Goal: Task Accomplishment & Management: Complete application form

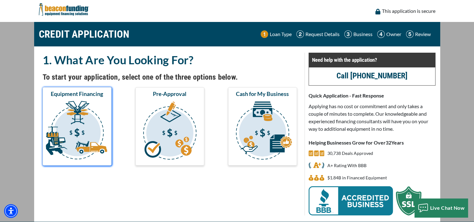
click at [68, 106] on img "submit" at bounding box center [77, 131] width 66 height 63
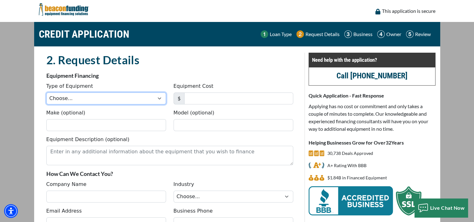
click at [160, 97] on select "Choose... Backhoe Boom/Bucket Truck Chipper Commercial Mower Crane DTG/DTF Prin…" at bounding box center [106, 98] width 120 height 12
select select "25"
click at [46, 92] on select "Choose... Backhoe Boom/Bucket Truck Chipper Commercial Mower Crane DTG/DTF Prin…" at bounding box center [106, 98] width 120 height 12
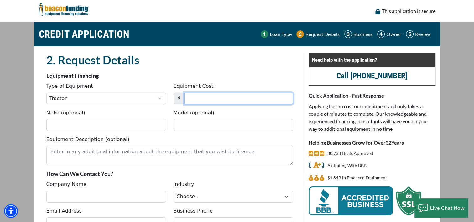
click at [204, 95] on input "Equipment Cost" at bounding box center [238, 98] width 109 height 12
type input "75,000"
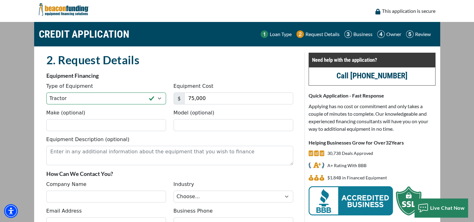
click at [124, 68] on div "2. Request Details" at bounding box center [170, 62] width 255 height 19
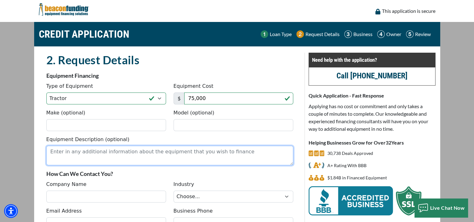
click at [102, 150] on textarea "Equipment Description (optional)" at bounding box center [169, 155] width 247 height 19
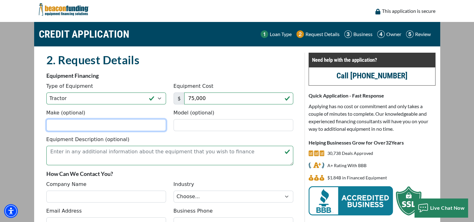
click at [80, 125] on input "Make (optional)" at bounding box center [106, 125] width 120 height 12
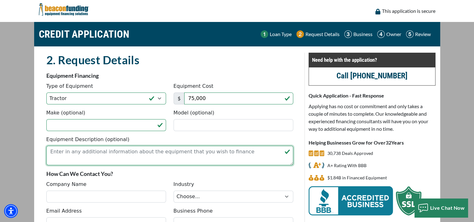
click at [179, 152] on textarea "Equipment Description (optional)" at bounding box center [169, 155] width 247 height 19
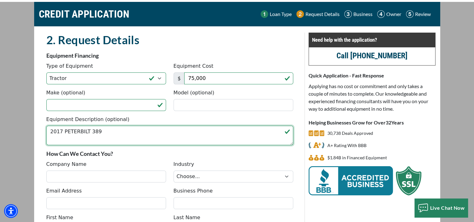
scroll to position [31, 0]
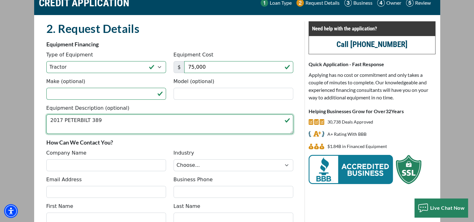
type textarea "2017 PETERBILT 389"
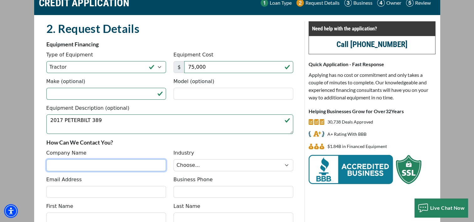
click at [73, 161] on input "Company Name" at bounding box center [106, 165] width 120 height 12
type input "Ky Auto Service Inc"
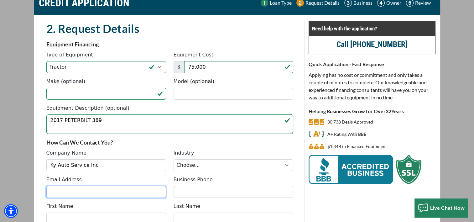
type input "[EMAIL_ADDRESS][DOMAIN_NAME]"
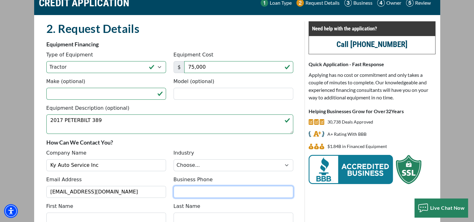
type input "8597274345"
type input "[PERSON_NAME]"
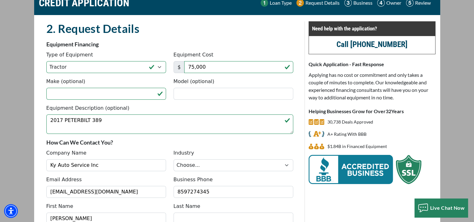
type input "[PERSON_NAME]"
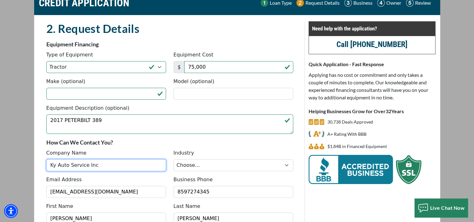
type input "[PHONE_NUMBER]"
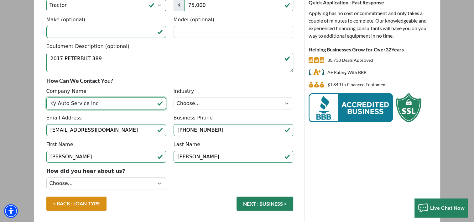
scroll to position [94, 0]
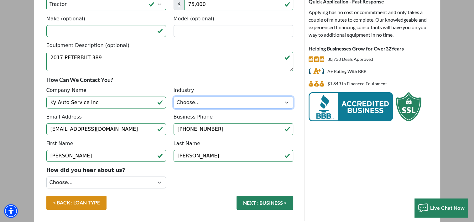
click at [191, 100] on select "Choose... Towing Landscape/Hardscape Decorated Apparel Septic Light Constructio…" at bounding box center [234, 103] width 120 height 12
select select "1"
click at [174, 97] on select "Choose... Towing Landscape/Hardscape Decorated Apparel Septic Light Constructio…" at bounding box center [234, 103] width 120 height 12
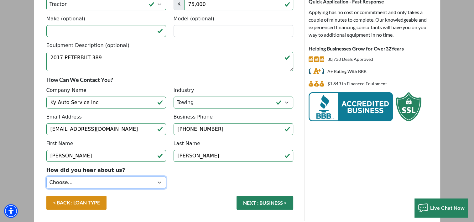
click at [162, 182] on select "Choose... Internet Search Vendor Referral Word of Mouth Client Referral Email E…" at bounding box center [106, 182] width 120 height 12
select select "4"
click at [46, 176] on select "Choose... Internet Search Vendor Referral Word of Mouth Client Referral Email E…" at bounding box center [106, 182] width 120 height 12
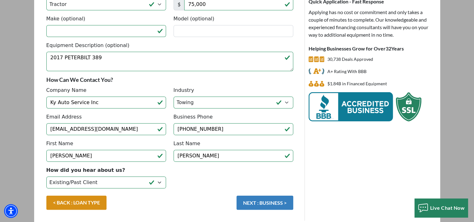
click at [258, 206] on button "NEXT : BUSINESS >" at bounding box center [265, 203] width 57 height 14
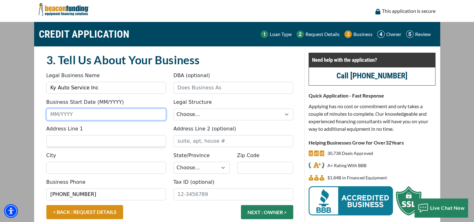
click at [87, 115] on input "Business Start Date (MM/YYYY)" at bounding box center [106, 114] width 120 height 12
type input "04/1992"
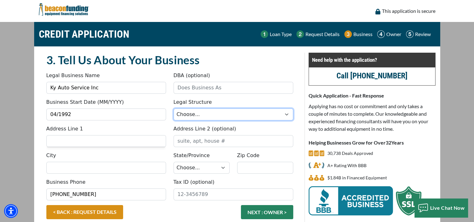
click at [184, 116] on select "Choose... Corporation LLC LLP Municipality Non-Profit Partnership Proprietorship" at bounding box center [234, 114] width 120 height 12
select select "1"
click at [174, 108] on select "Choose... Corporation LLC LLP Municipality Non-Profit Partnership Proprietorship" at bounding box center [234, 114] width 120 height 12
click at [102, 141] on input "Address Line 1" at bounding box center [106, 141] width 120 height 12
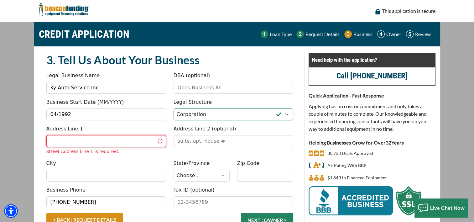
click at [78, 140] on input "Address Line 1" at bounding box center [106, 141] width 120 height 12
click at [73, 141] on input "Address Line 1" at bounding box center [106, 141] width 120 height 12
click at [69, 142] on input "Address Line 1" at bounding box center [106, 141] width 120 height 12
type input ", 520 ASH ST, ELSMERE, KY, 41018-2122"
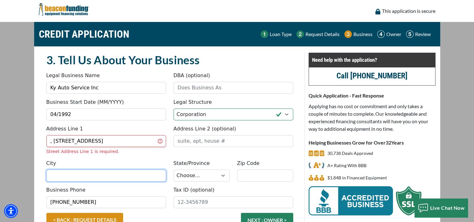
type input "ELSMERE"
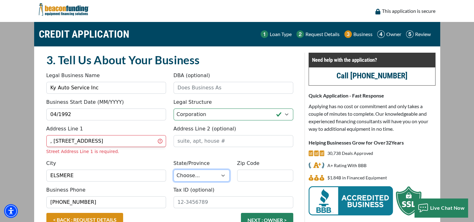
select select "19"
type input "41018"
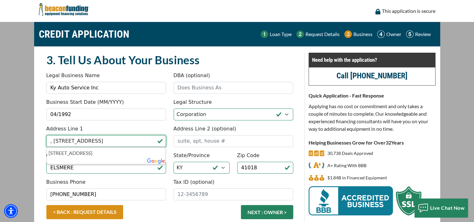
drag, startPoint x: 141, startPoint y: 141, endPoint x: 78, endPoint y: 143, distance: 62.7
click at [78, 143] on input ", 520 ASH ST, ELSMERE, KY, 41018-2122" at bounding box center [106, 141] width 120 height 12
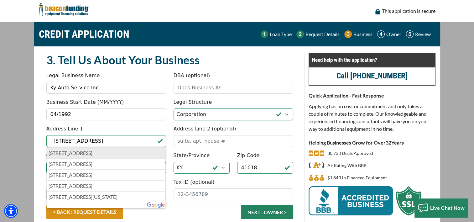
click at [100, 155] on p "520 Ash Street, Elsmere, KY, USA" at bounding box center [106, 153] width 115 height 8
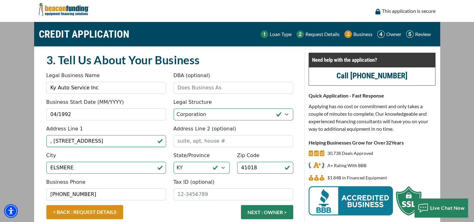
type input "520 Ash Street"
type input "Elsmere"
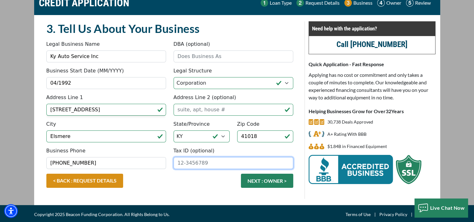
click at [199, 158] on input "Tax ID (optional)" at bounding box center [234, 163] width 120 height 12
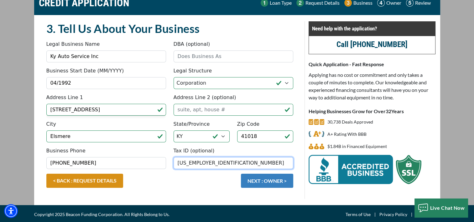
type input "61-1328938"
click at [264, 185] on button "NEXT : OWNER >" at bounding box center [267, 181] width 52 height 14
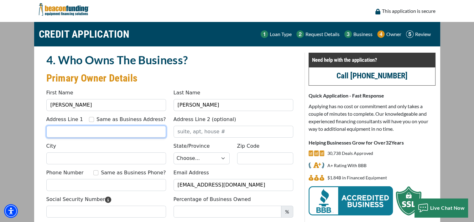
click at [80, 132] on input "Address Line 1" at bounding box center [106, 132] width 120 height 12
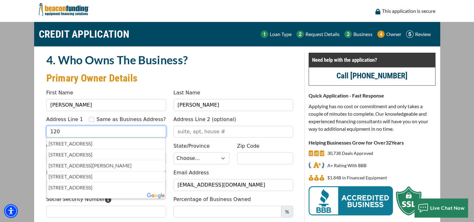
type input "12063 Decker Lane, Walton, KY, USA"
type input "Park Hills"
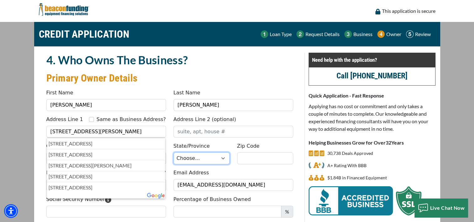
select select "19"
type input "41011"
type input "8598662923"
type input "Ky"
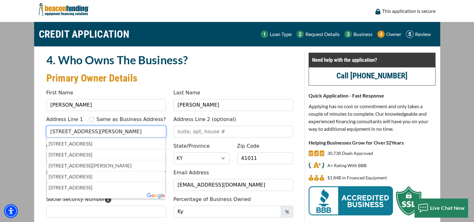
type input "[PHONE_NUMBER]"
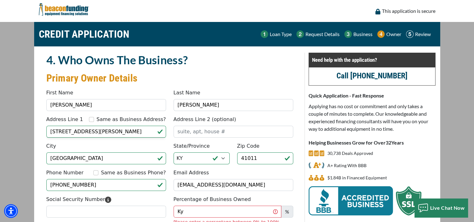
click at [115, 142] on div "Address Line 1 Same as Business Address? 12063 Decker Lane, Walton, KY, USA Add…" at bounding box center [170, 129] width 255 height 27
click at [102, 156] on input "Park Hills" at bounding box center [106, 158] width 120 height 12
click at [91, 152] on input "Park Hills" at bounding box center [106, 158] width 120 height 12
drag, startPoint x: 81, startPoint y: 160, endPoint x: 140, endPoint y: 129, distance: 67.0
click at [49, 154] on input "Park Hills" at bounding box center [106, 158] width 120 height 12
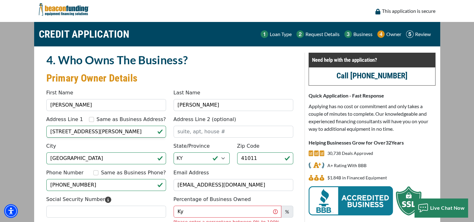
click at [146, 124] on div "Address Line 1 Same as Business Address?" at bounding box center [106, 121] width 120 height 10
drag, startPoint x: 139, startPoint y: 129, endPoint x: 134, endPoint y: 133, distance: 6.5
click at [134, 133] on input "12063 Decker Lane, Walton, KY, USA" at bounding box center [106, 132] width 120 height 12
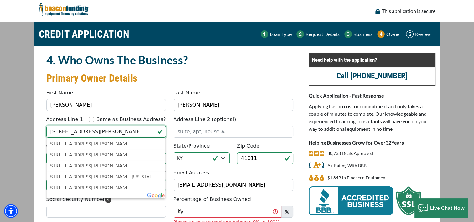
type input "[STREET_ADDRESS][PERSON_NAME]"
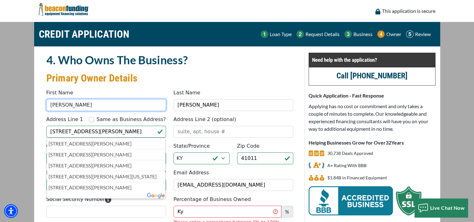
click at [91, 106] on input "[PERSON_NAME]" at bounding box center [106, 105] width 120 height 12
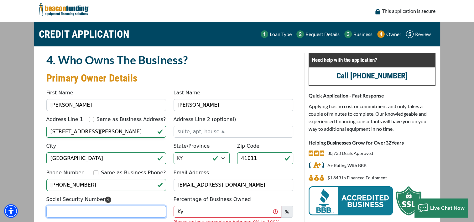
click at [141, 209] on input "Social Security Number" at bounding box center [106, 212] width 120 height 12
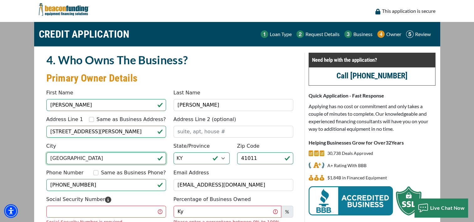
drag, startPoint x: 83, startPoint y: 158, endPoint x: 49, endPoint y: 156, distance: 34.2
click at [49, 156] on input "Park Hills" at bounding box center [106, 158] width 120 height 12
type input "WALTON"
click at [246, 172] on div "Email Address bobbie21@fuse.net" at bounding box center [233, 180] width 127 height 22
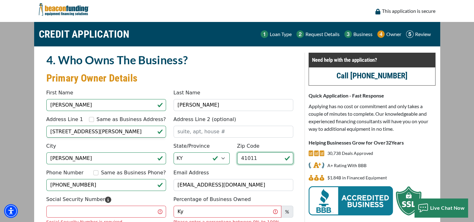
click at [259, 156] on input "41011" at bounding box center [265, 158] width 56 height 12
type input "41094"
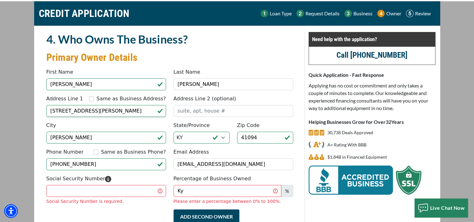
scroll to position [31, 0]
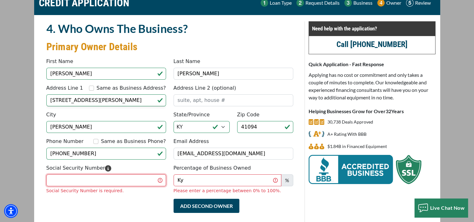
click at [123, 177] on input "Social Security Number" at bounding box center [106, 180] width 120 height 12
type input "407-62-7556"
click at [198, 177] on input "Ky" at bounding box center [228, 180] width 108 height 12
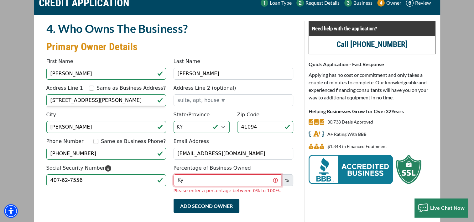
type input "K"
type input "100"
click at [151, 199] on div "Add Second Owner Remove Second Owner" at bounding box center [170, 211] width 255 height 25
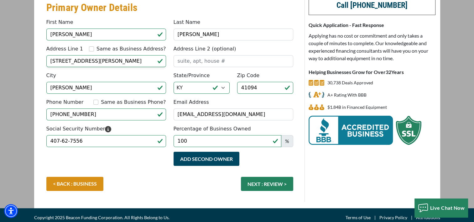
scroll to position [75, 0]
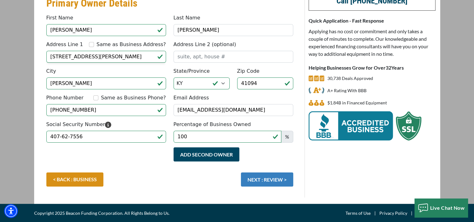
click at [279, 185] on button "NEXT : REVIEW >" at bounding box center [267, 179] width 52 height 14
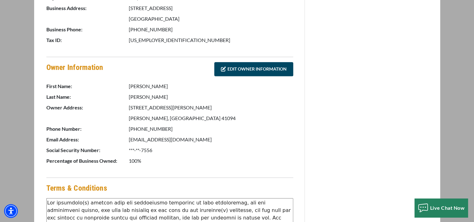
scroll to position [341, 0]
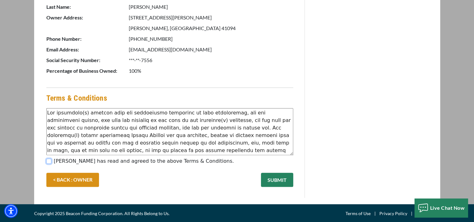
click at [47, 161] on input "[PERSON_NAME] has read and agreed to the above Terms & Conditions." at bounding box center [48, 161] width 5 height 5
checkbox input "true"
click at [279, 182] on button "SUBMIT" at bounding box center [277, 180] width 32 height 14
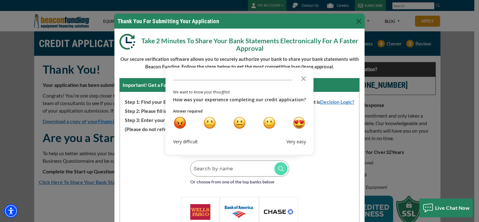
click at [339, 129] on p "(Please do not refresh or close this window while retrieving information)" at bounding box center [239, 128] width 239 height 9
click at [302, 79] on icon "Close the survey" at bounding box center [303, 78] width 13 height 13
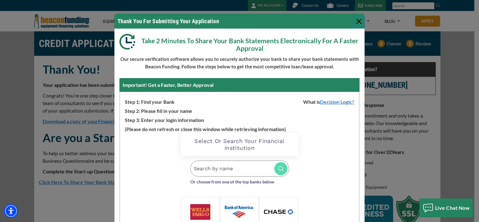
click at [358, 21] on button "Close" at bounding box center [359, 21] width 10 height 10
